Goal: Task Accomplishment & Management: Manage account settings

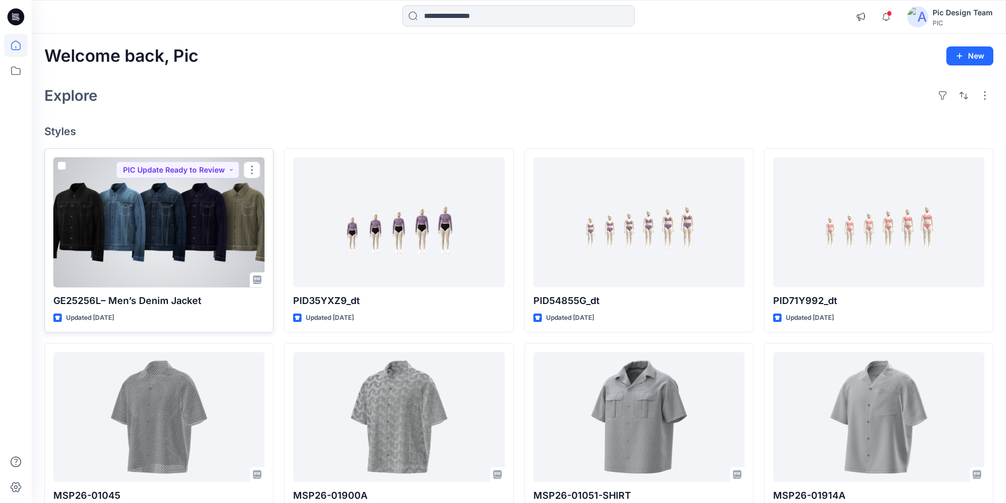
click at [143, 157] on div at bounding box center [158, 222] width 211 height 130
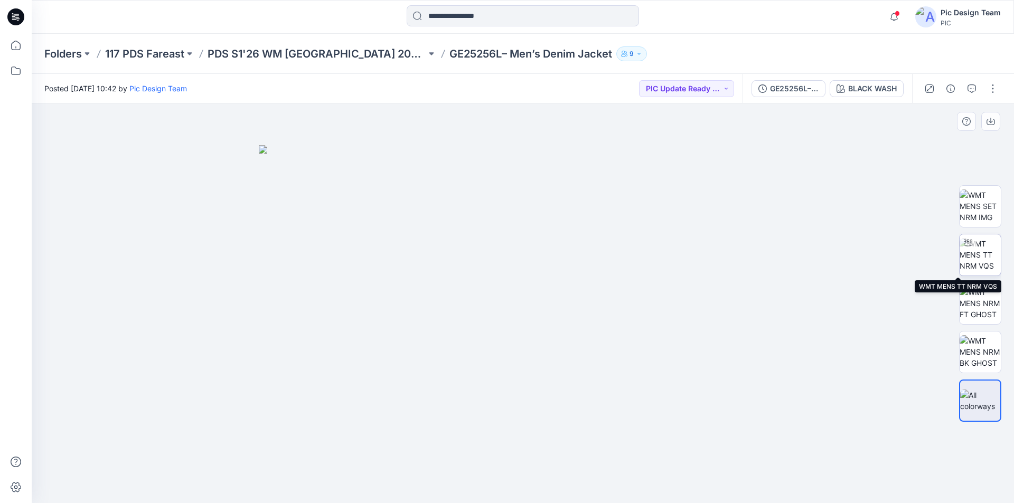
click at [980, 245] on img at bounding box center [980, 254] width 41 height 33
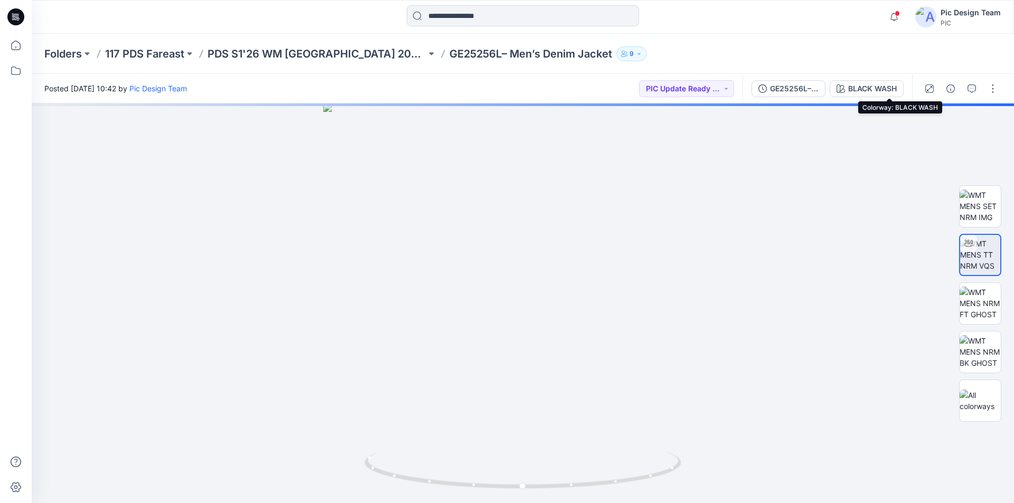
click at [895, 88] on div "BLACK WASH" at bounding box center [872, 89] width 49 height 12
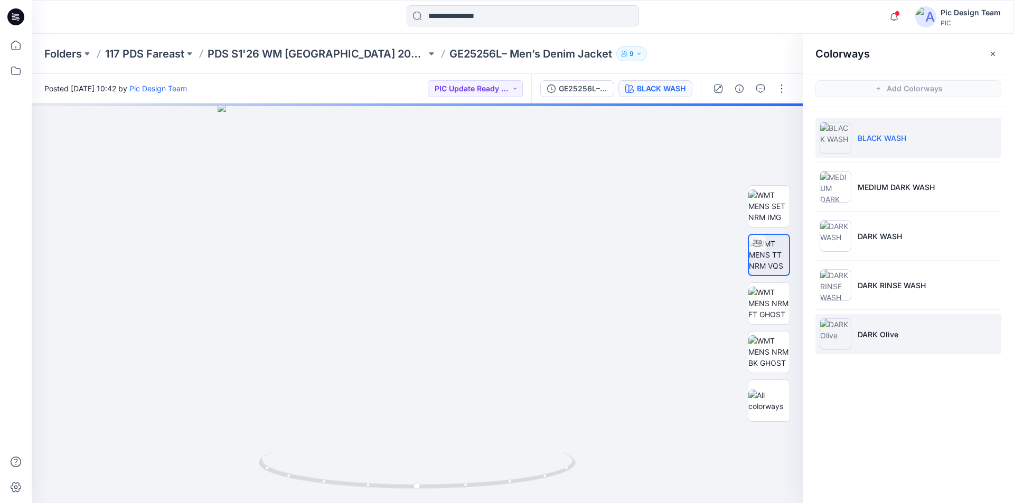
click at [881, 330] on p "DARK Olive" at bounding box center [878, 334] width 41 height 11
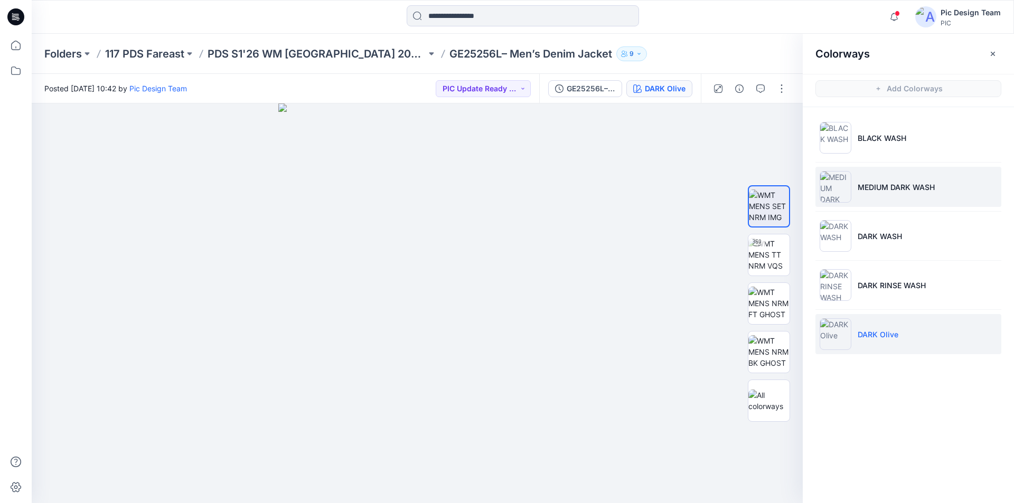
click at [913, 184] on p "MEDIUM DARK WASH" at bounding box center [896, 187] width 77 height 11
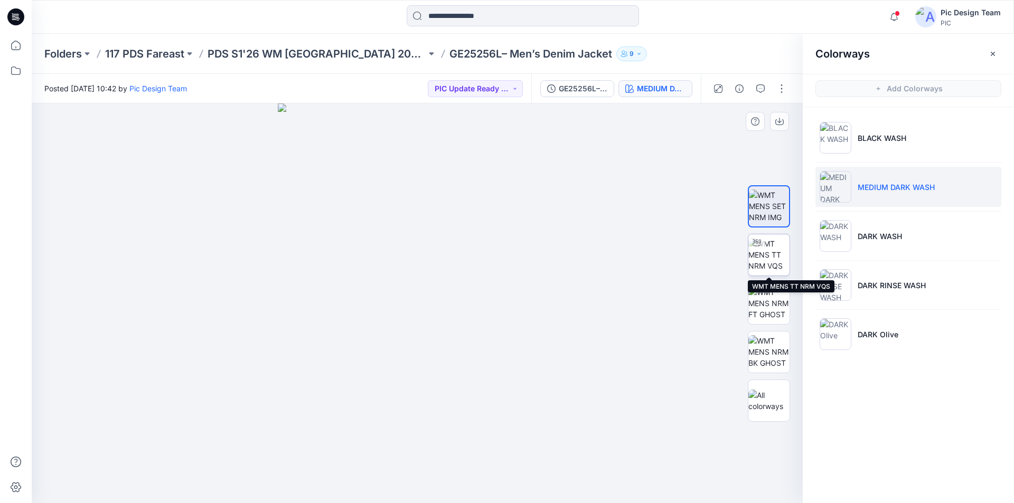
click at [771, 257] on img at bounding box center [769, 254] width 41 height 33
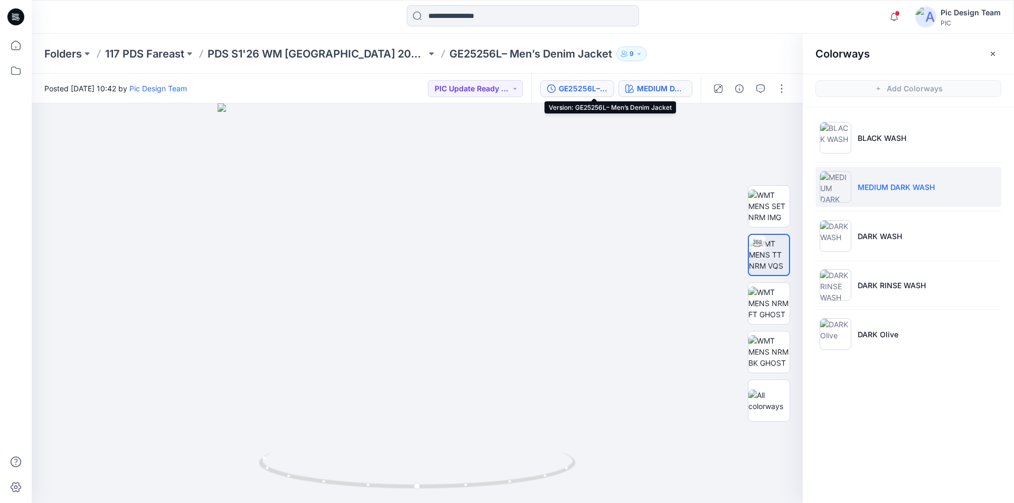
click at [591, 91] on div "GE25256L– Men’s Denim Jacket" at bounding box center [583, 89] width 49 height 12
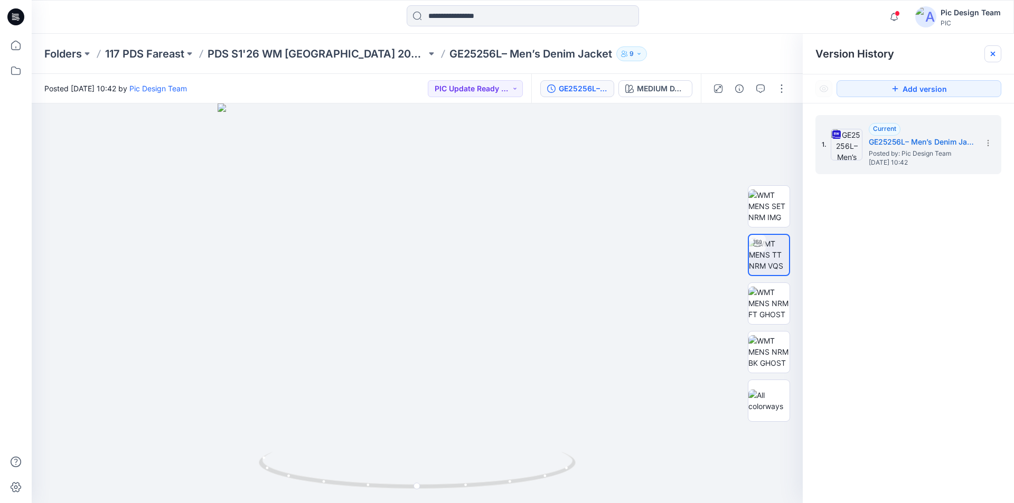
click at [992, 53] on icon at bounding box center [993, 54] width 8 height 8
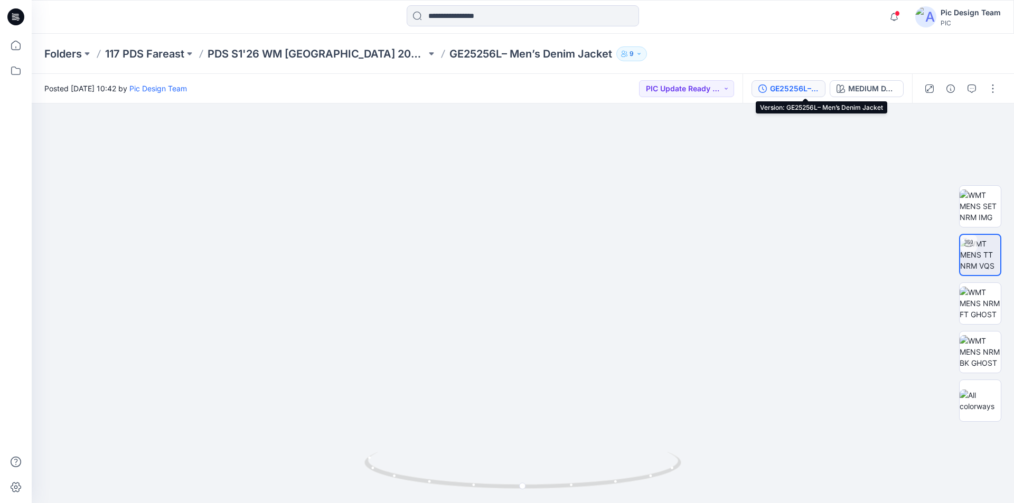
click at [813, 89] on div "GE25256L– Men’s Denim Jacket" at bounding box center [794, 89] width 49 height 12
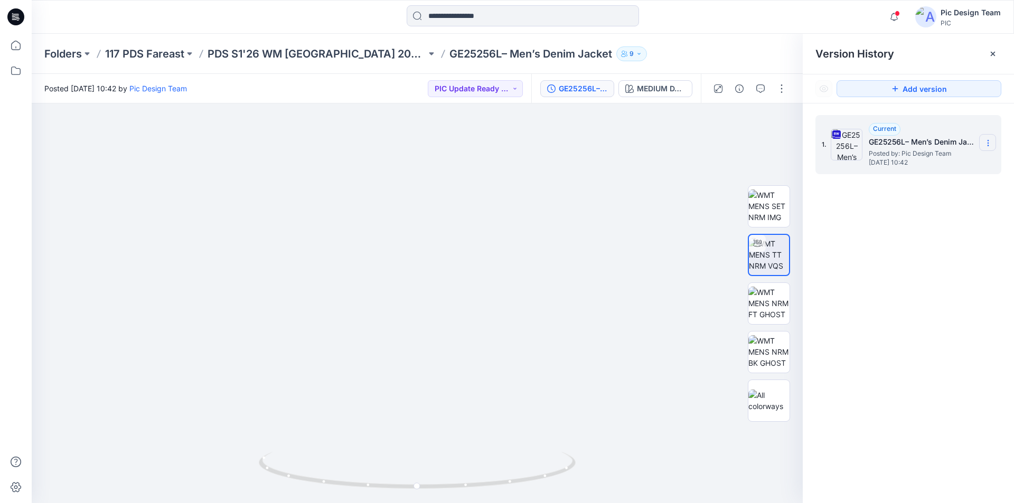
click at [984, 141] on icon at bounding box center [988, 143] width 8 height 8
click at [933, 164] on span "Download Source BW File" at bounding box center [935, 163] width 88 height 13
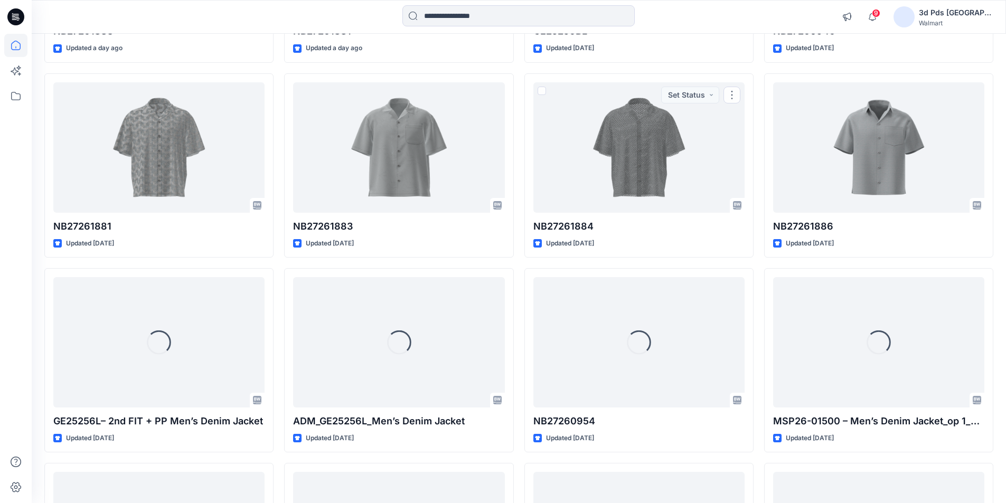
scroll to position [471, 0]
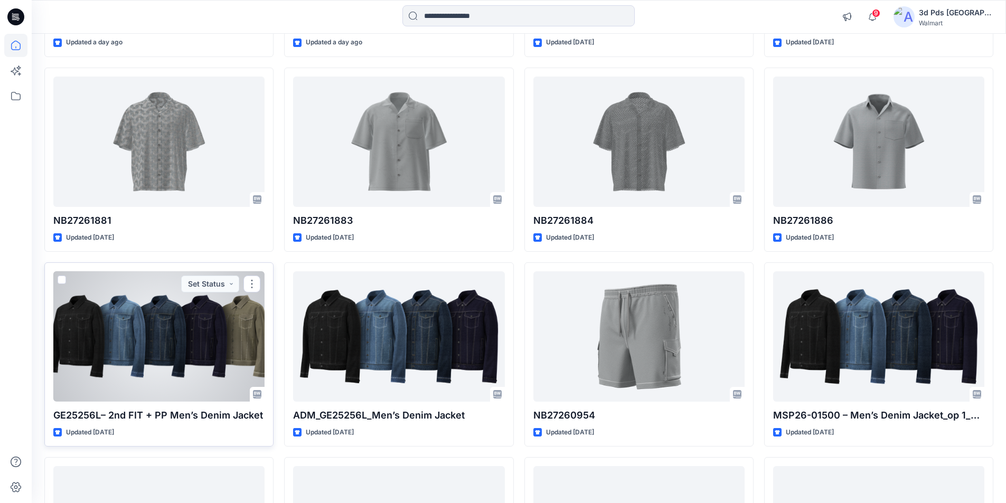
click at [160, 319] on div at bounding box center [158, 337] width 211 height 130
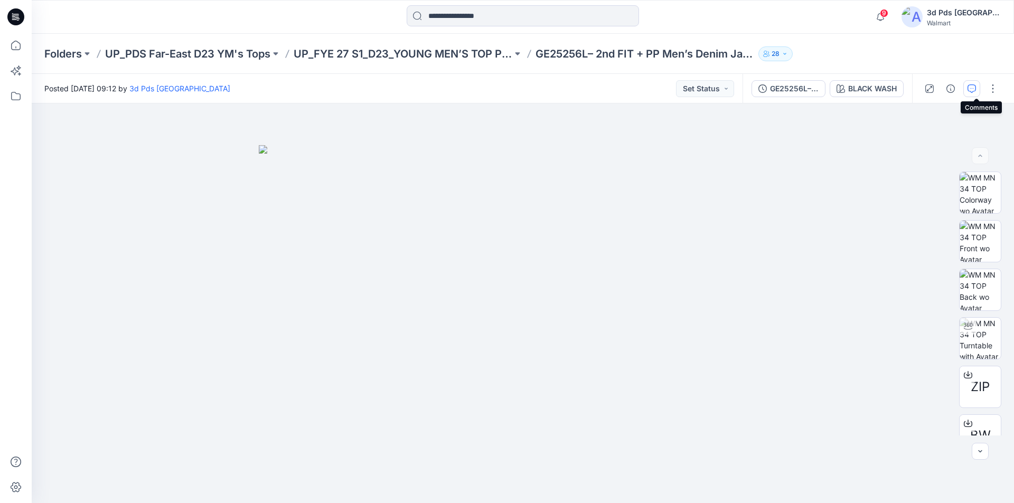
click at [976, 90] on icon "button" at bounding box center [972, 89] width 8 height 8
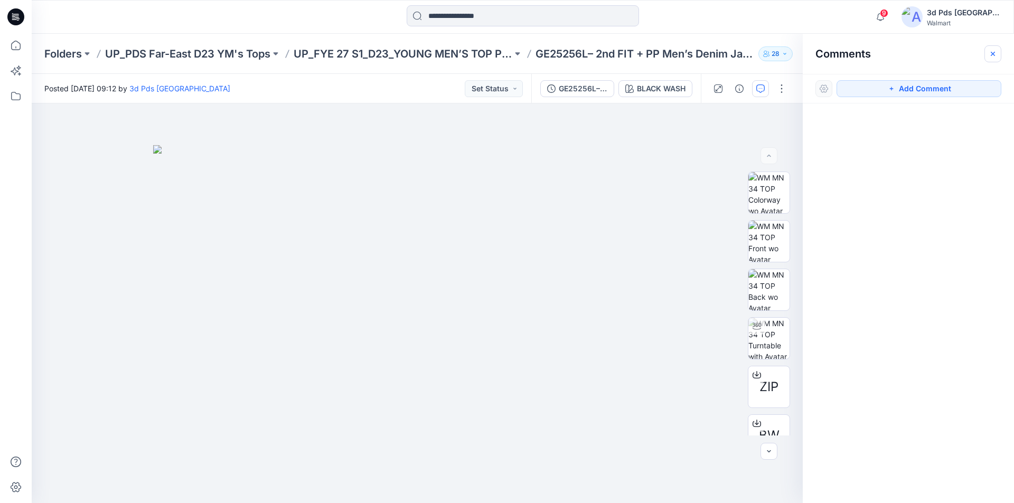
click at [997, 55] on button "button" at bounding box center [993, 53] width 17 height 17
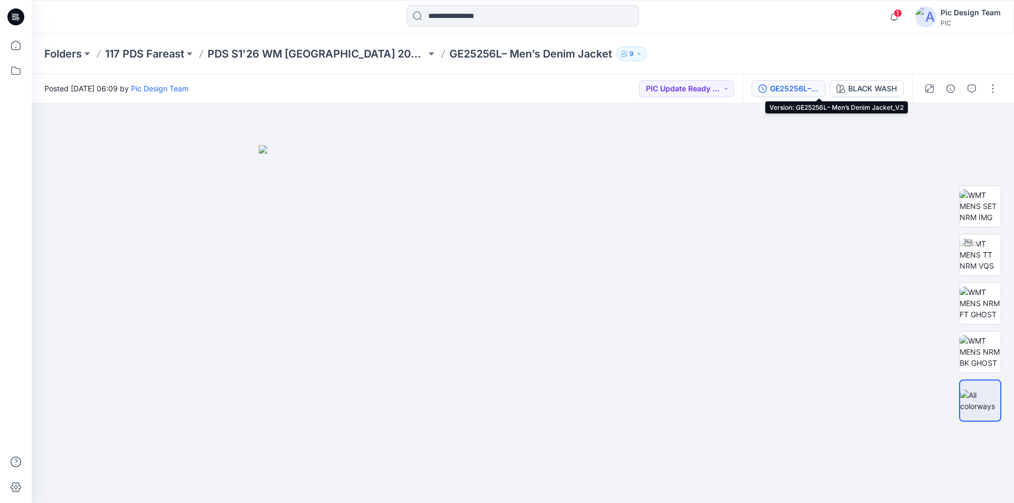
click at [819, 88] on div "GE25256L– Men’s Denim Jacket_V2" at bounding box center [794, 89] width 49 height 12
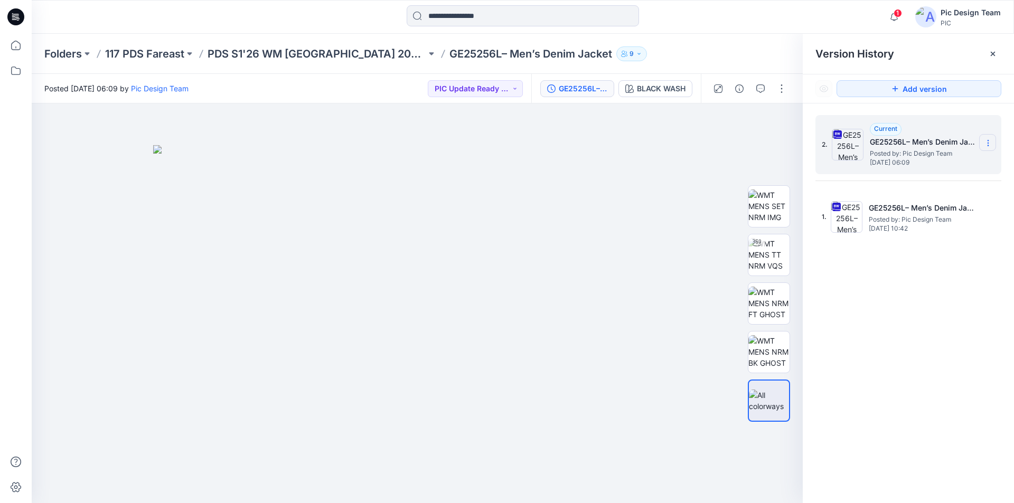
click at [988, 141] on icon at bounding box center [988, 141] width 1 height 1
click at [930, 229] on span "Delete Version" at bounding box center [915, 232] width 49 height 13
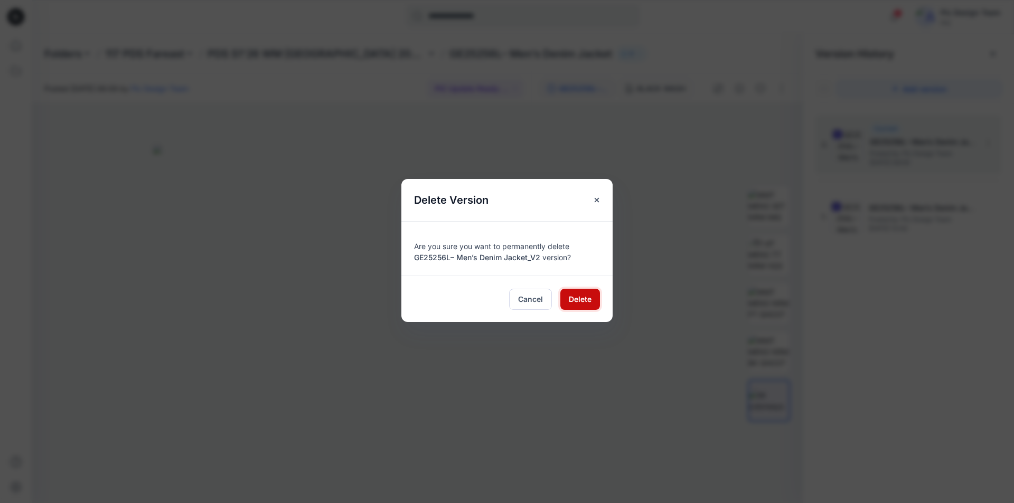
click at [591, 294] on span "Delete" at bounding box center [580, 299] width 23 height 11
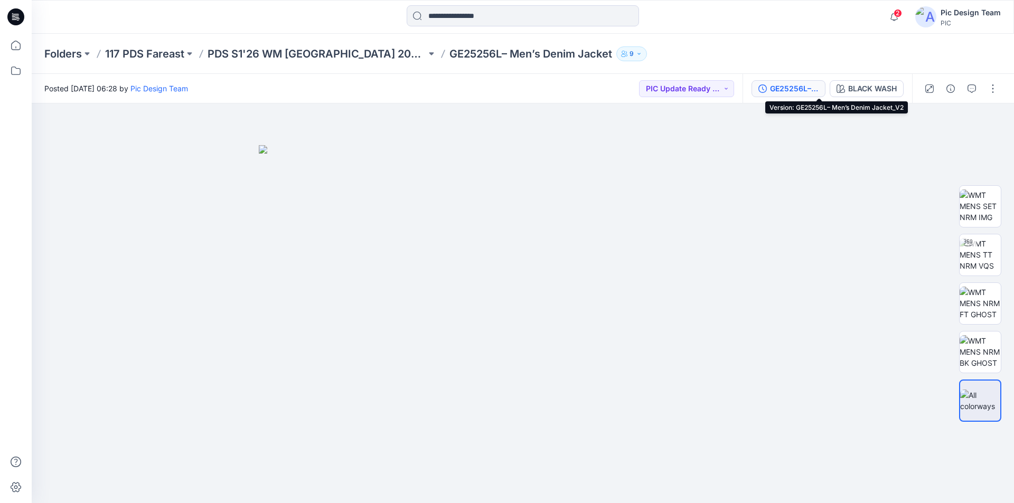
click at [819, 88] on div "GE25256L– Men’s Denim Jacket_V2" at bounding box center [794, 89] width 49 height 12
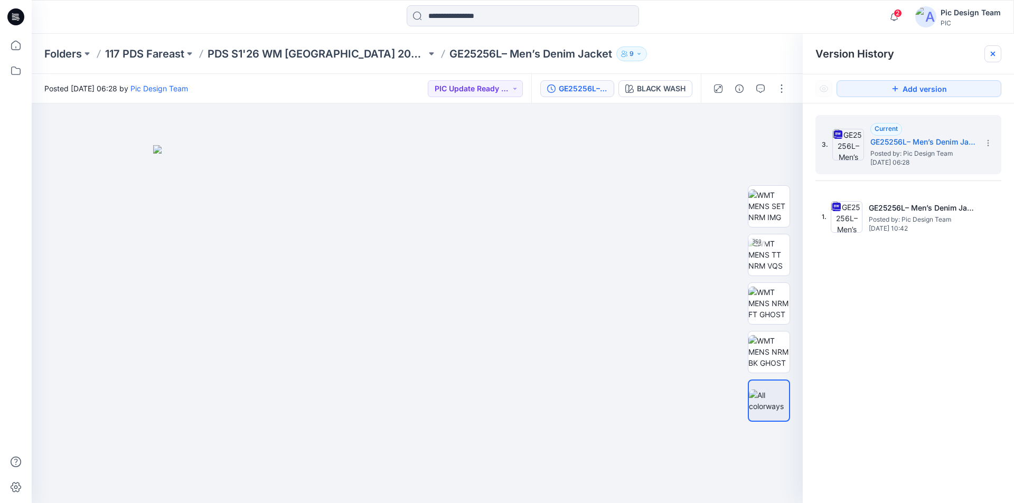
click at [994, 54] on icon at bounding box center [993, 54] width 8 height 8
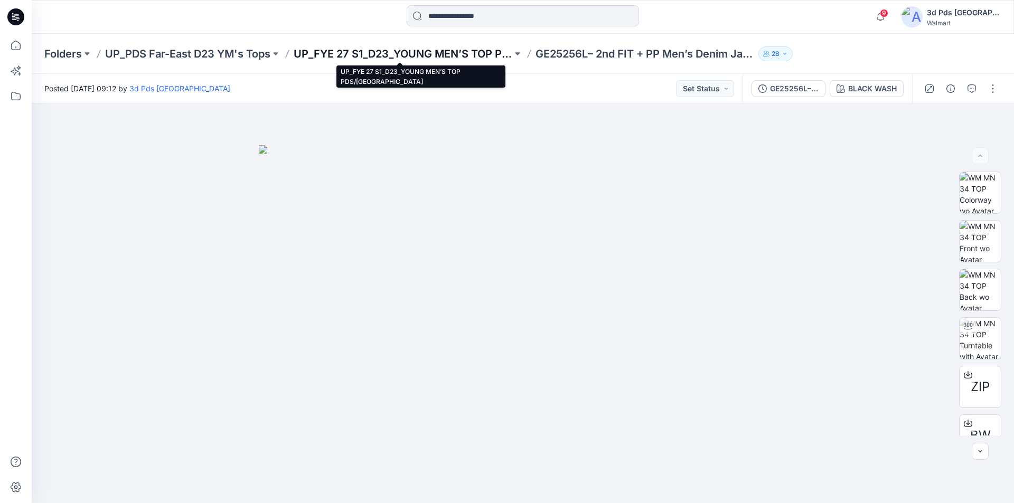
click at [355, 54] on p "UP_FYE 27 S1_D23_YOUNG MEN’S TOP PDS/[GEOGRAPHIC_DATA]" at bounding box center [403, 53] width 219 height 15
